Goal: Check status: Check status

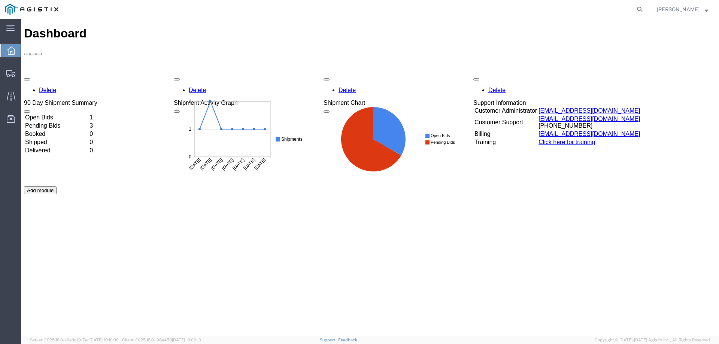
click at [64, 114] on td "Open Bids" at bounding box center [57, 117] width 64 height 7
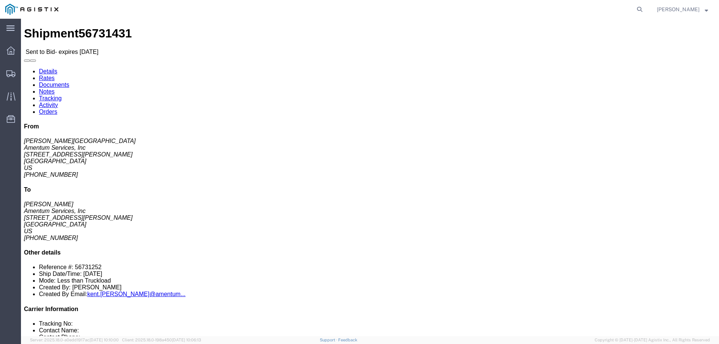
drag, startPoint x: 375, startPoint y: 72, endPoint x: 285, endPoint y: 67, distance: 90.1
click div "Pickup & Delivery Dates [DATE] 13:45 - [DATE] 14:45 Edit Date and Time Pickup D…"
copy p "[DATE] 13:45 - [DATE] 14:45"
click h4 "Pickup & Delivery Dates"
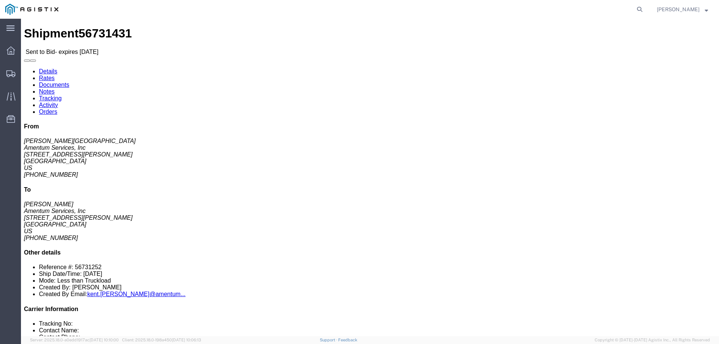
copy h4 "Pickup"
click address "[PERSON_NAME] Amentum Services, Inc [STREET_ADDRESS][PERSON_NAME] [PHONE_NUMBER]"
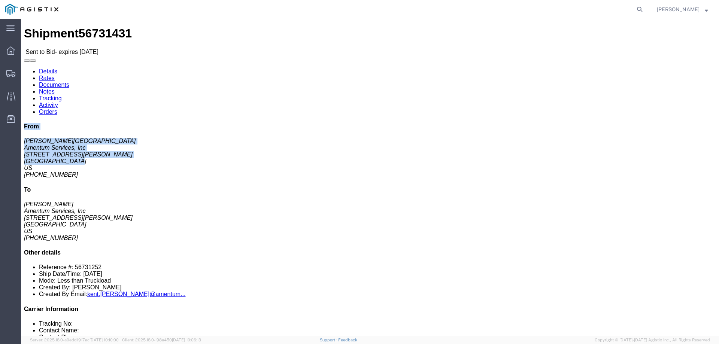
drag, startPoint x: 599, startPoint y: 67, endPoint x: 556, endPoint y: 33, distance: 55.5
click div "From [PERSON_NAME] Amentum Services, Inc [STREET_ADDRESS][PERSON_NAME] US [PHON…"
copy div "From [PERSON_NAME] Amentum Services, Inc [STREET_ADDRESS][PERSON_NAME]"
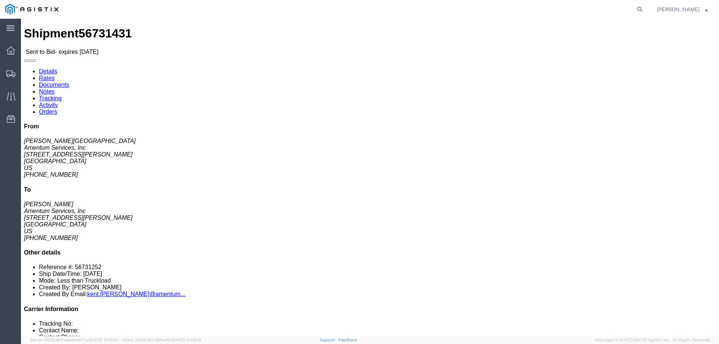
drag, startPoint x: 601, startPoint y: 110, endPoint x: 597, endPoint y: 110, distance: 4.1
click address "[PERSON_NAME] Amentum Services, Inc [STREET_ADDRESS][PERSON_NAME] [PHONE_NUMBER]"
drag, startPoint x: 190, startPoint y: 88, endPoint x: 145, endPoint y: 63, distance: 51.8
click div "Ship To Amentum Services, Inc ([PERSON_NAME]) [STREET_ADDRESS][PERSON_NAME] [PH…"
copy div "Ship To Amentum Services, Inc ([PERSON_NAME]) [STREET_ADDRESS][PERSON_NAME]"
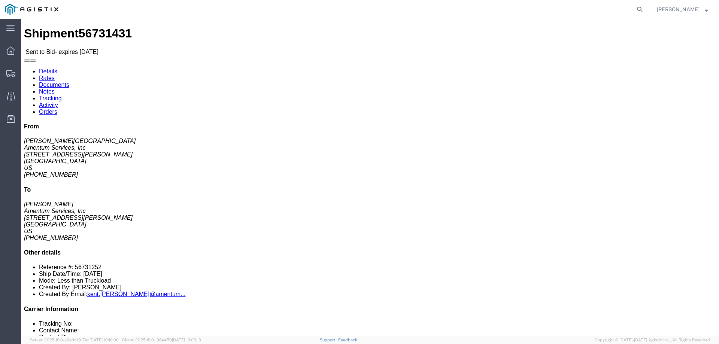
click button "button"
click b "Straight Truck"
copy div "Loremips Dolor Sita consecte adipisc Eli 5 Sedd Eiusmo Tem Inci utla Etdolorem …"
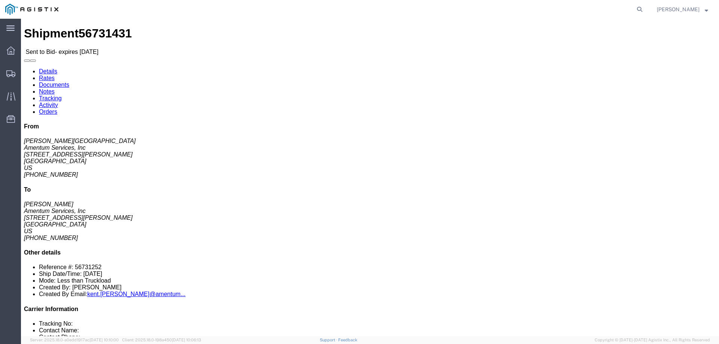
click b "4 pieces"
click div "Leg 1 - Less than Truckload Vehicle 1: Straight Truck"
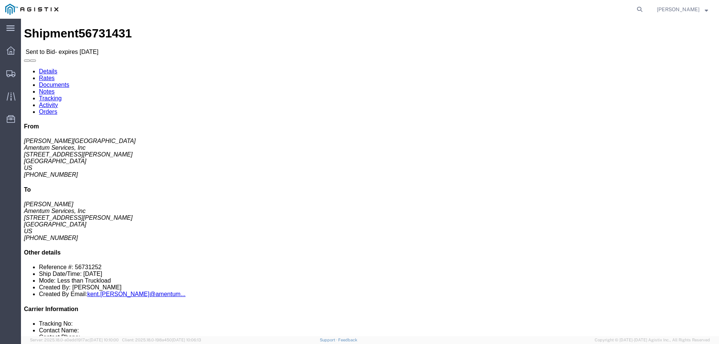
click link "Notes"
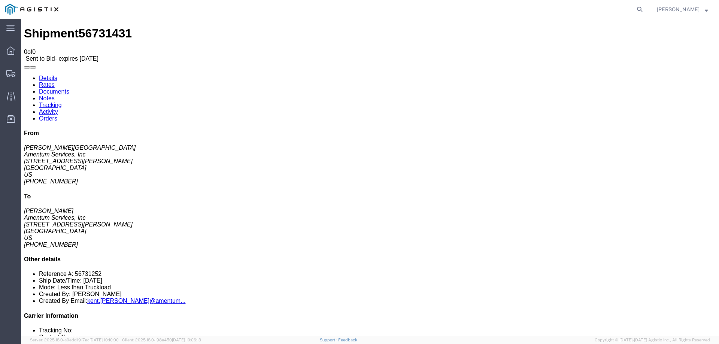
click at [69, 88] on link "Documents" at bounding box center [54, 91] width 30 height 6
click at [58, 109] on link "Activity" at bounding box center [48, 112] width 19 height 6
click at [52, 75] on link "Details" at bounding box center [48, 78] width 18 height 6
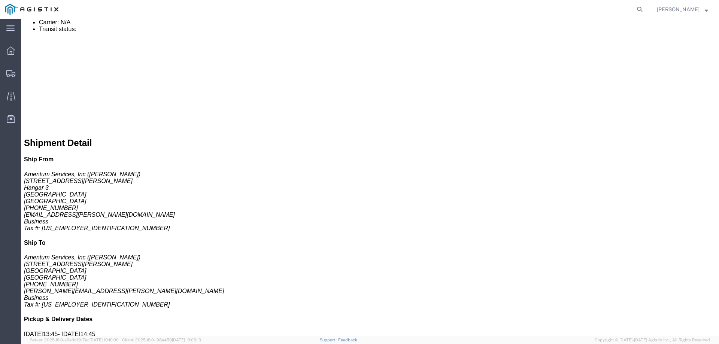
scroll to position [337, 0]
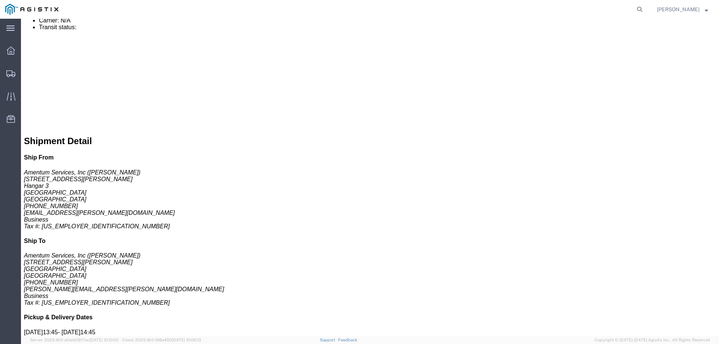
drag, startPoint x: 133, startPoint y: 196, endPoint x: 58, endPoint y: 184, distance: 75.8
click div "Total weight of: 150.00 LBS Dimensions: L 192.00 x W 25.00 x H 14.00 IN Main Ro…"
click div "Pickups STOP 1 : Amentum Services, Inc [STREET_ADDRESS][PERSON_NAME] Business, …"
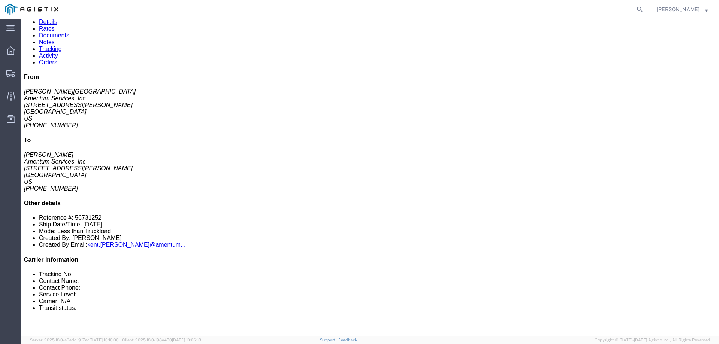
scroll to position [37, 0]
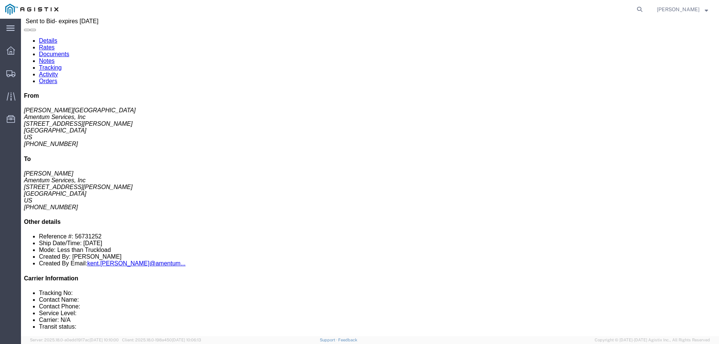
drag, startPoint x: 219, startPoint y: 161, endPoint x: 185, endPoint y: 164, distance: 33.8
click p "Total shipment is made up of 4 packages containing 4 pieces weighing 0.00 LBS a…"
copy p "4 packages"
drag, startPoint x: 123, startPoint y: 221, endPoint x: 48, endPoint y: 207, distance: 77.0
click div "Total weight: 150.00 LBS Dimensions: L 192.00 x W 25.00 x H 14.00 IN Devices: M…"
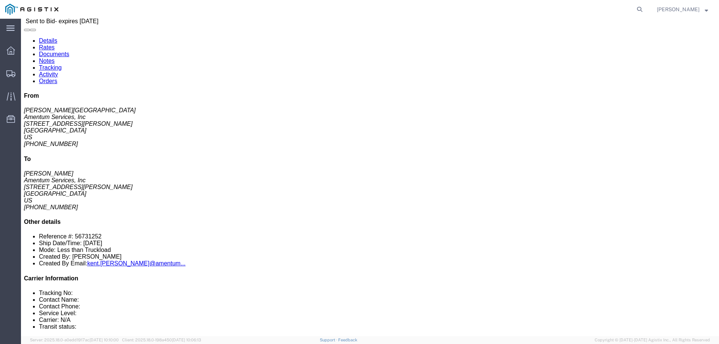
copy div "150.00 LBS Dimensions: L 192.00 x W 25.00 x H 14.00 IN"
click div "Total weight: 240.00 LBS Dimensions: L 192.00 x W 25.00 x H 14.00 IN Devices: E…"
drag, startPoint x: 307, startPoint y: 219, endPoint x: 229, endPoint y: 208, distance: 78.3
click div "Total weight: 240.00 LBS Dimensions: L 192.00 x W 25.00 x H 14.00 IN Devices: E…"
copy div "240.00 LBS Dimensions: L 192.00 x W 25.00 x H 14.00 IN"
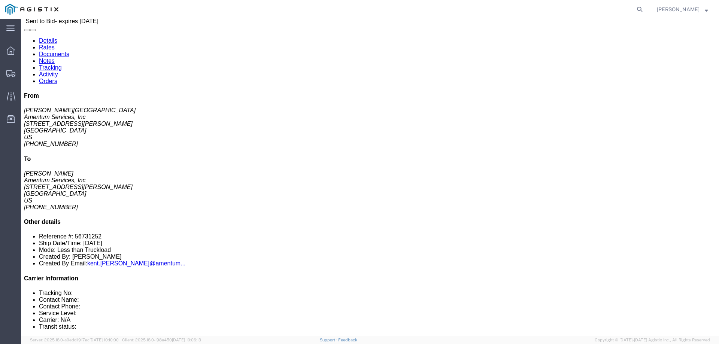
click div "1 Crate(s) Total weight: 150.00 LBS Dimensions: L 192.00 x W 25.00 x H 14.00 IN…"
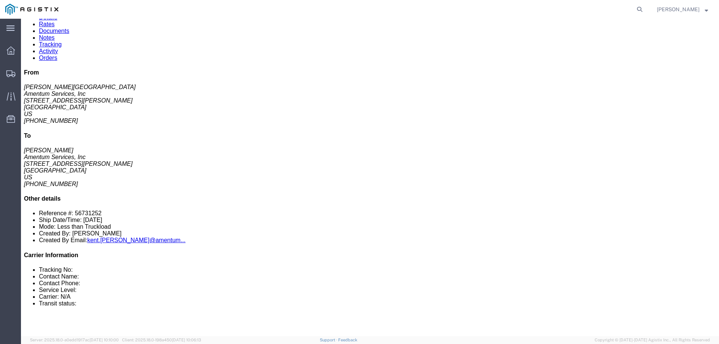
scroll to position [0, 0]
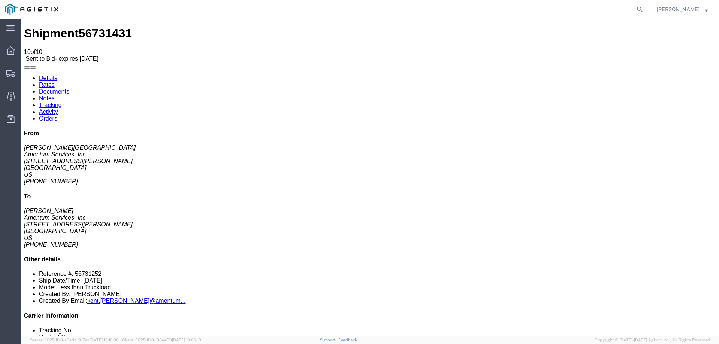
click link "Documents"
click at [55, 95] on link "Notes" at bounding box center [47, 98] width 16 height 6
click at [62, 102] on link "Tracking" at bounding box center [50, 105] width 23 height 6
click at [58, 109] on link "Activity" at bounding box center [48, 112] width 19 height 6
